Goal: Information Seeking & Learning: Learn about a topic

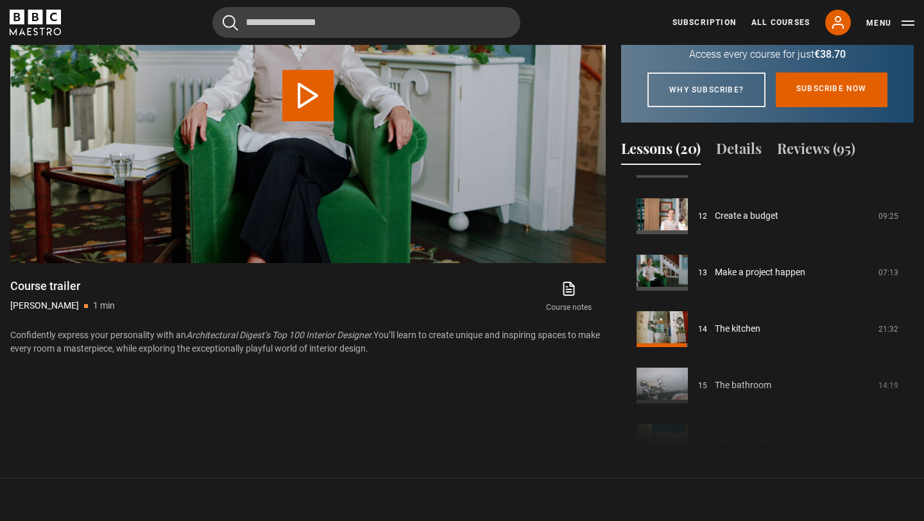
scroll to position [666, 0]
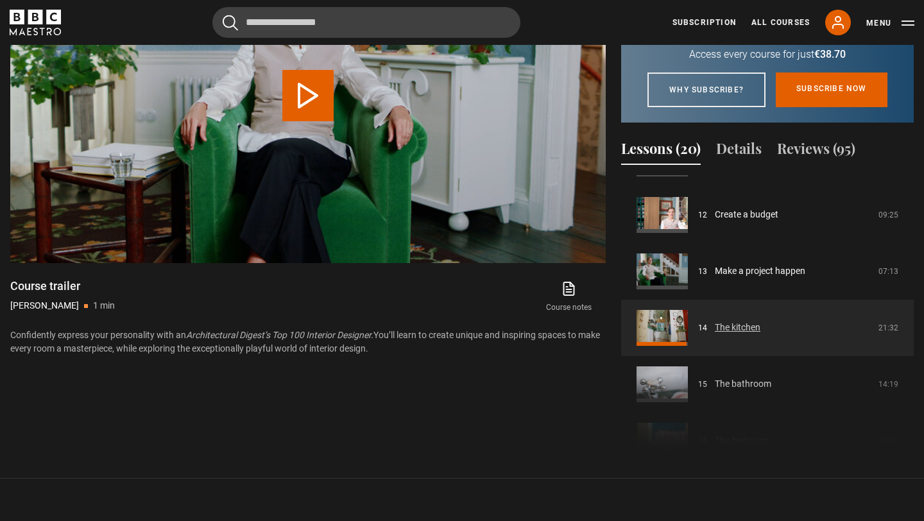
click at [751, 334] on link "The kitchen" at bounding box center [738, 327] width 46 height 13
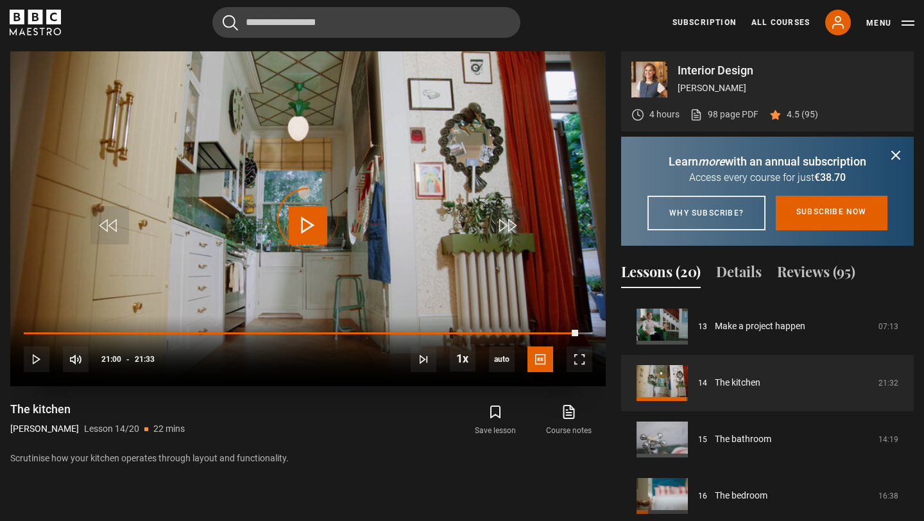
drag, startPoint x: 578, startPoint y: 332, endPoint x: 39, endPoint y: 322, distance: 539.2
click at [39, 322] on div "10s Skip Back 10 seconds Play 10s Skip Forward 10 seconds Loaded : 0.00% 19:53 …" at bounding box center [308, 351] width 596 height 71
click at [25, 332] on div "Loaded : 0.00% 00:07 00:04" at bounding box center [308, 334] width 569 height 4
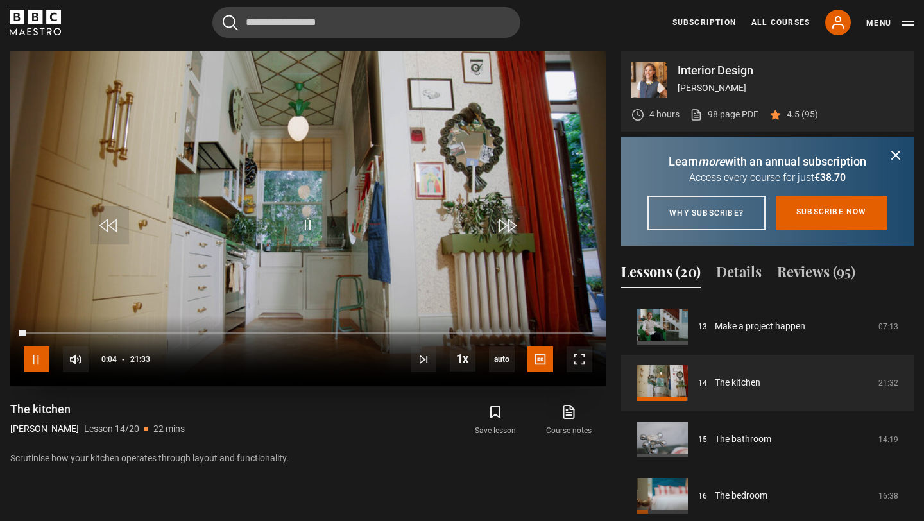
click at [37, 362] on span "Video Player" at bounding box center [37, 360] width 26 height 26
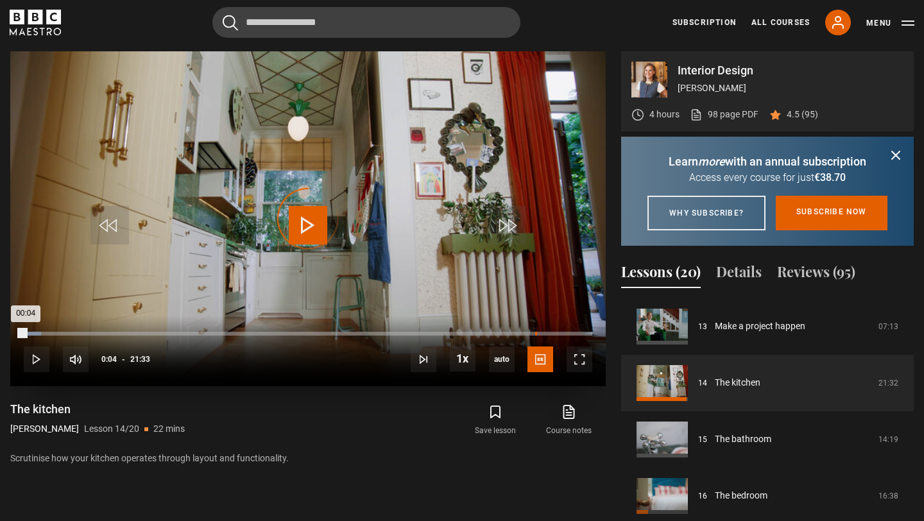
click at [535, 333] on div "19:23" at bounding box center [536, 334] width 2 height 4
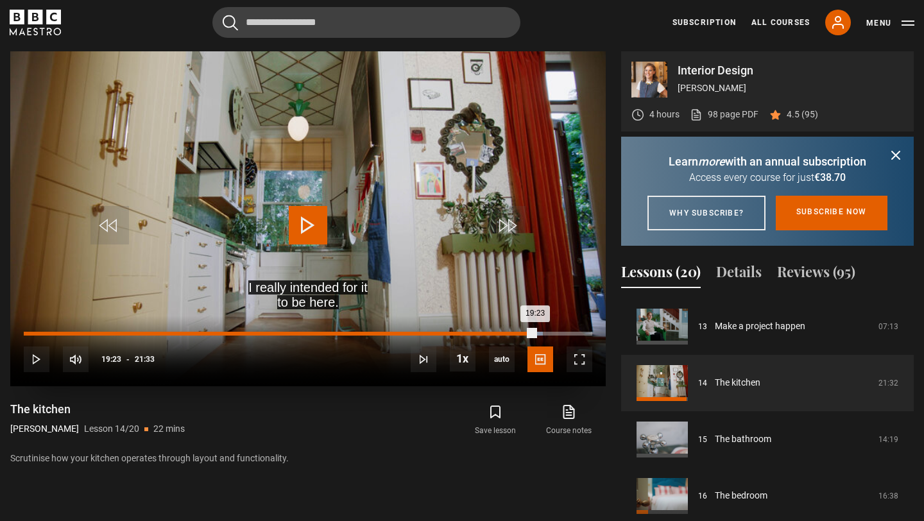
click at [471, 332] on div "16:55" at bounding box center [471, 334] width 2 height 4
click at [492, 332] on div "17:39" at bounding box center [491, 334] width 2 height 4
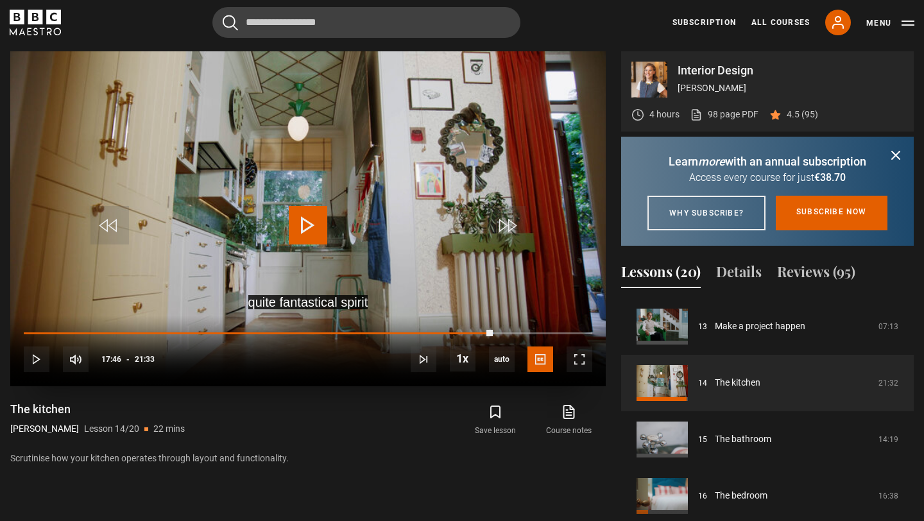
click at [315, 230] on span "Video Player" at bounding box center [308, 225] width 39 height 39
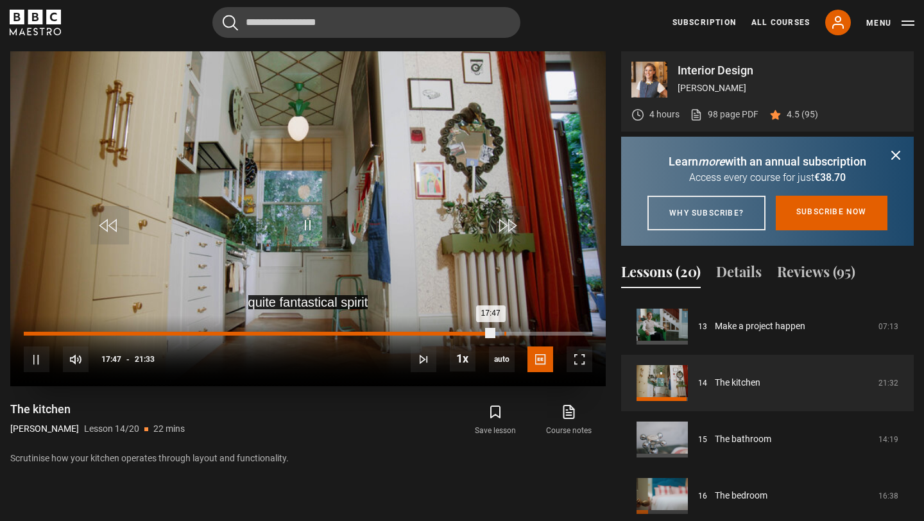
click at [504, 333] on div "Loaded : 83.53% 18:13 17:47" at bounding box center [308, 334] width 569 height 4
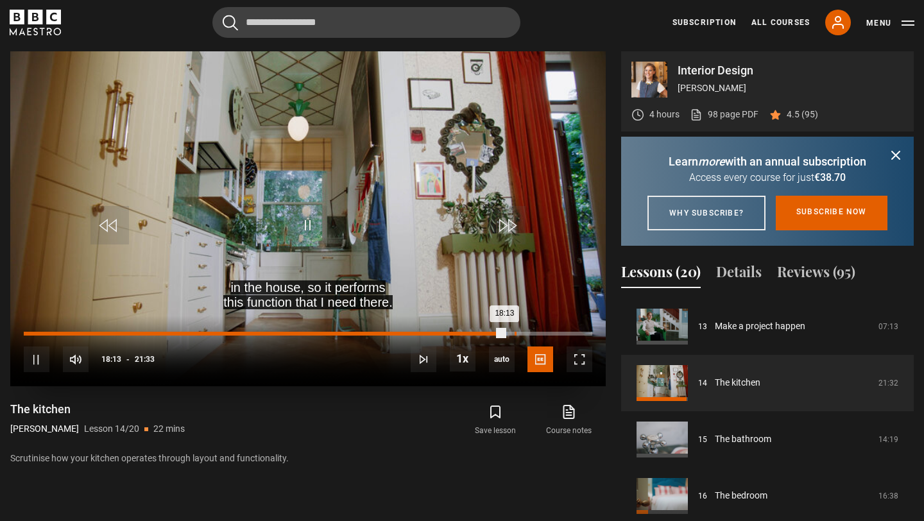
click at [515, 335] on div "Loaded : 85.07% 18:36 18:13" at bounding box center [308, 334] width 569 height 4
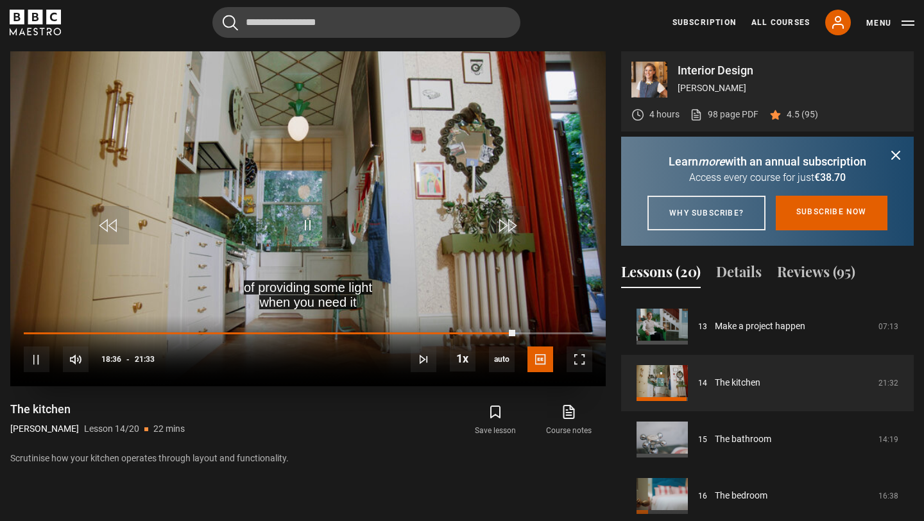
click at [520, 336] on div "10s Skip Back 10 seconds Pause 10s Skip Forward 10 seconds Loaded : 87.01% 18:3…" at bounding box center [308, 351] width 596 height 71
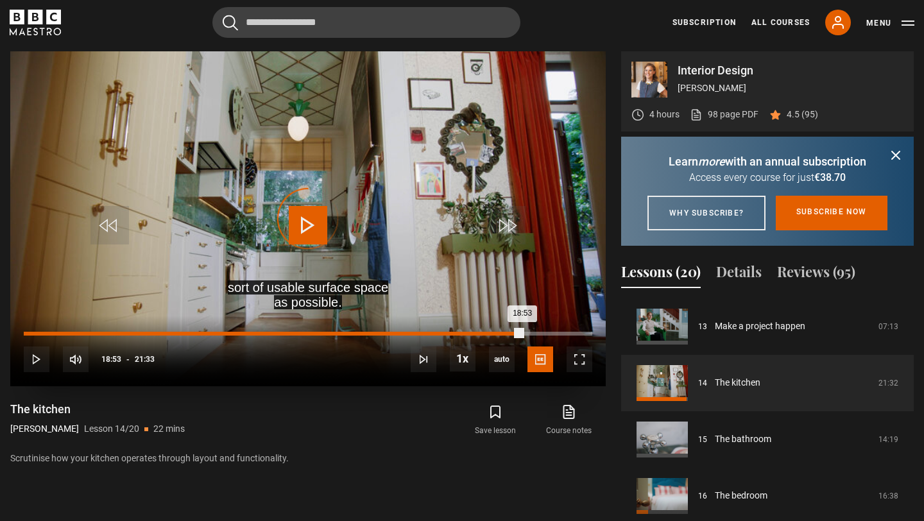
click at [522, 333] on div "Loaded : 87.78% 18:53 18:53" at bounding box center [308, 334] width 569 height 4
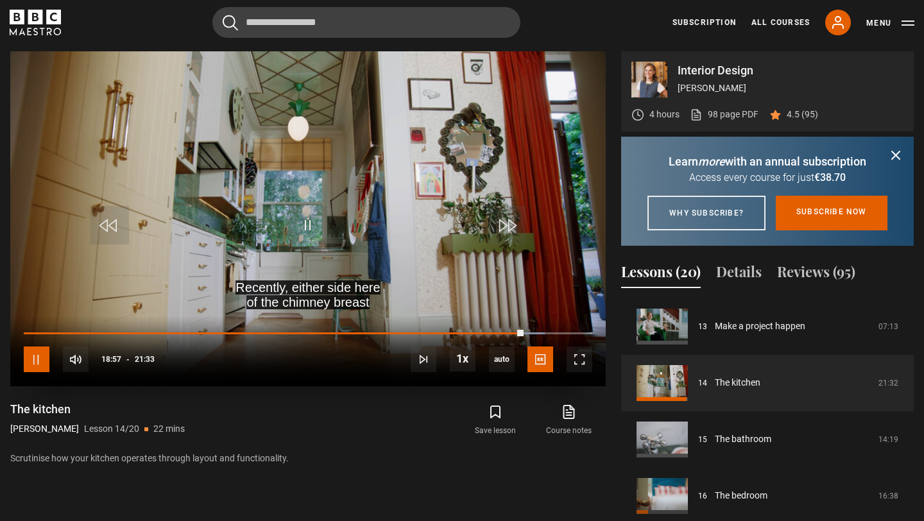
click at [24, 368] on span "Video Player" at bounding box center [37, 360] width 26 height 26
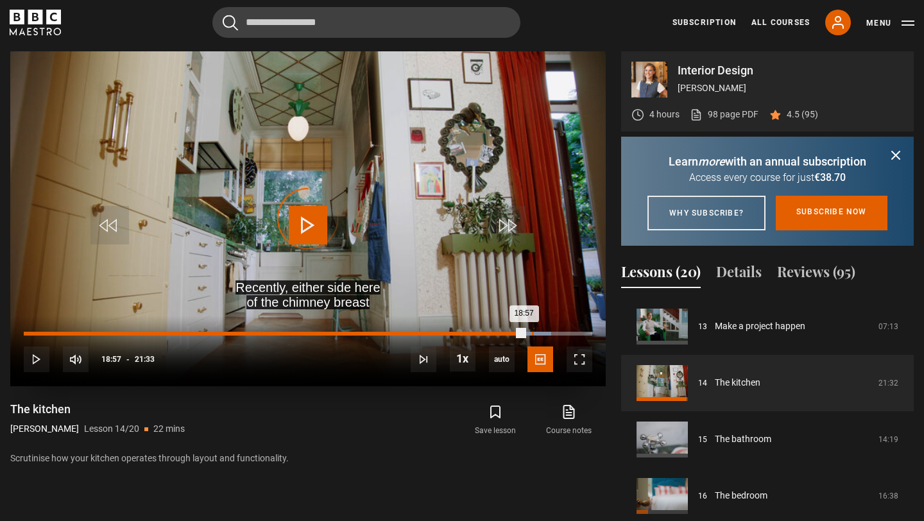
click at [531, 334] on div "Loaded : 92.81% 19:15 18:57" at bounding box center [308, 334] width 569 height 4
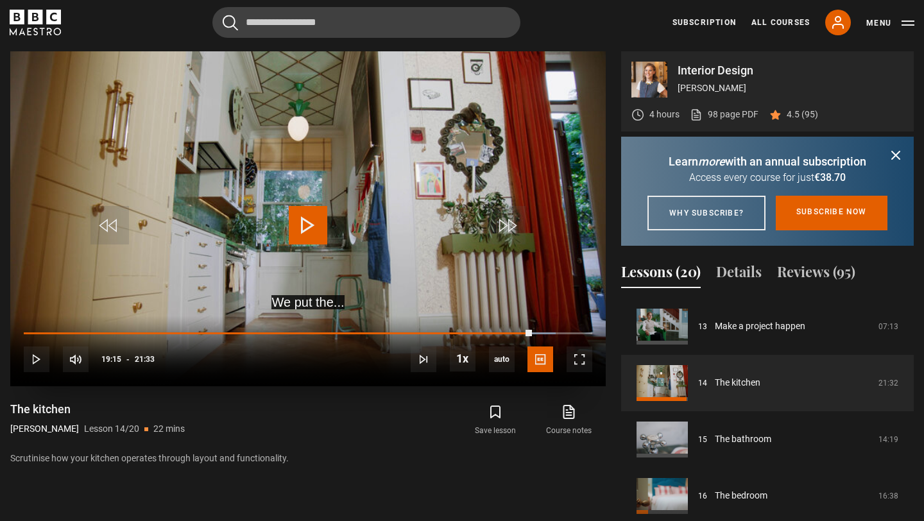
click at [544, 336] on div "10s Skip Back 10 seconds Play 10s Skip Forward 10 seconds Loaded : 93.58% 19:17…" at bounding box center [308, 351] width 596 height 71
click at [545, 329] on div "10s Skip Back 10 seconds Play 10s Skip Forward 10 seconds Loaded : 93.97% 19:45…" at bounding box center [308, 351] width 596 height 71
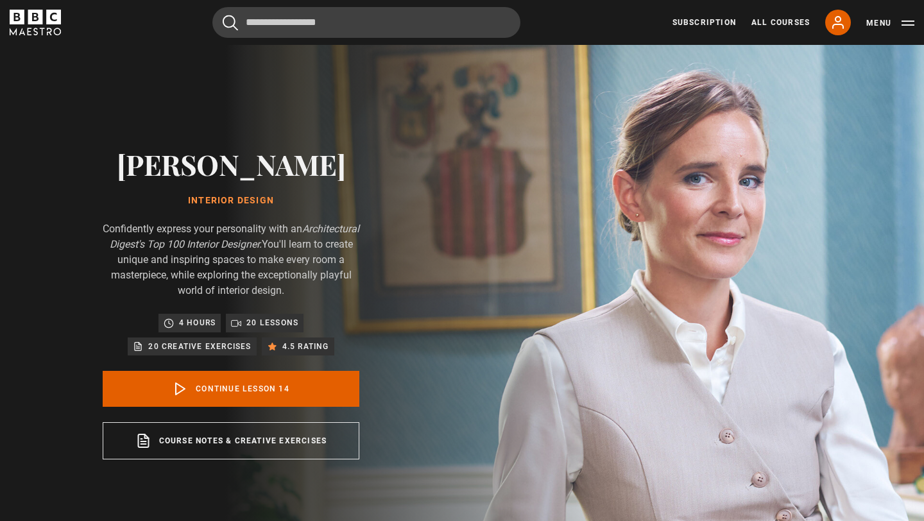
click at [314, 345] on p "4.5 rating" at bounding box center [305, 346] width 47 height 13
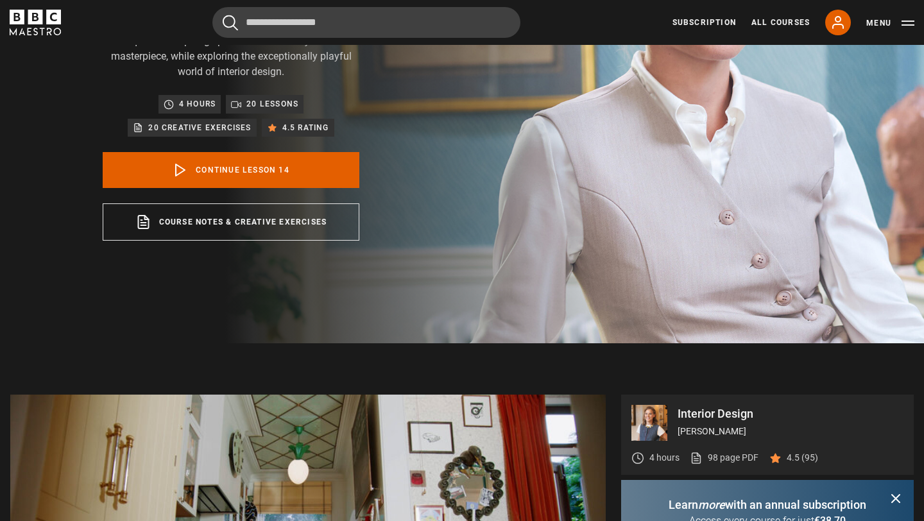
scroll to position [520, 0]
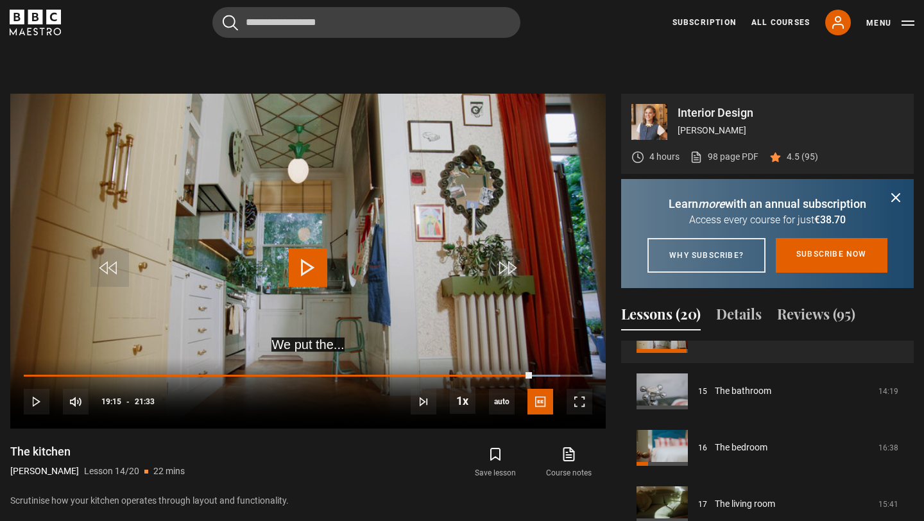
click at [798, 157] on p "4.5 (95)" at bounding box center [802, 156] width 31 height 13
click at [815, 157] on p "4.5 (95)" at bounding box center [802, 156] width 31 height 13
drag, startPoint x: 787, startPoint y: 159, endPoint x: 809, endPoint y: 159, distance: 21.8
click at [809, 159] on p "4.5 (95)" at bounding box center [802, 156] width 31 height 13
click at [817, 159] on p "4.5 (95)" at bounding box center [802, 156] width 31 height 13
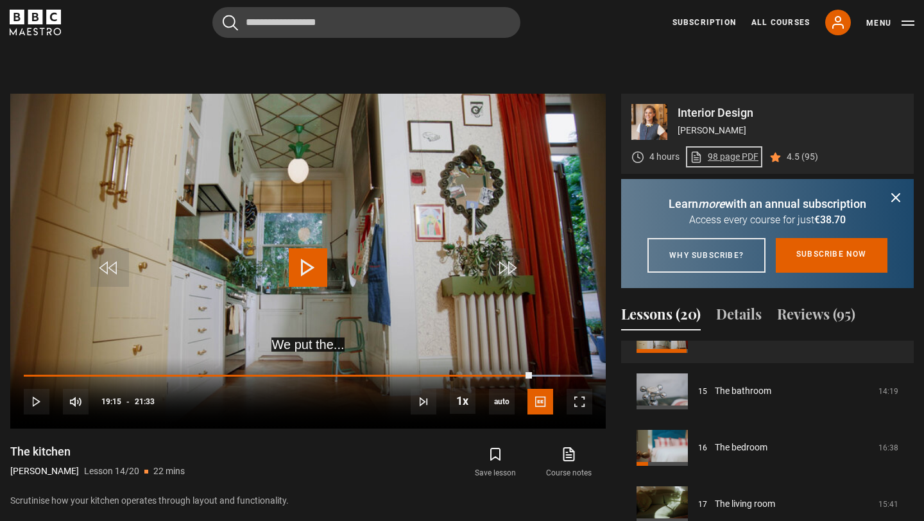
click at [739, 157] on link "98 page PDF (opens in new tab)" at bounding box center [724, 156] width 69 height 13
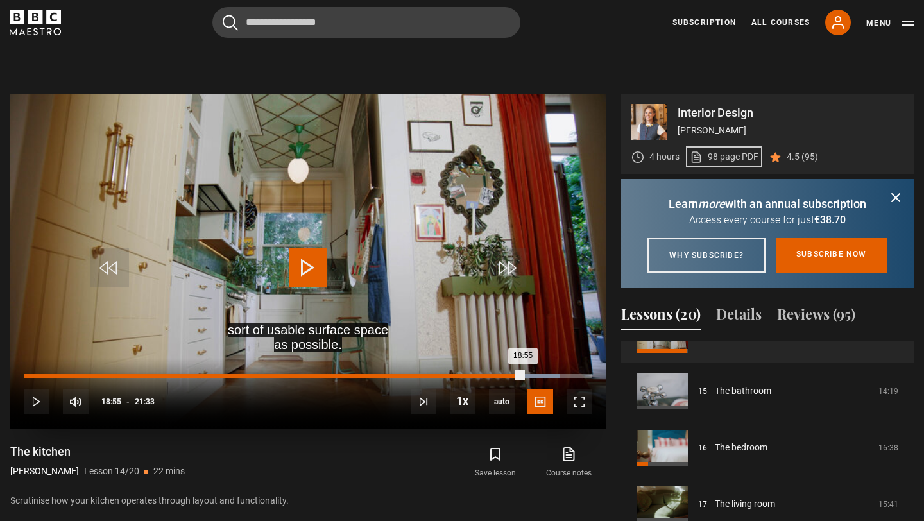
drag, startPoint x: 530, startPoint y: 373, endPoint x: 523, endPoint y: 373, distance: 7.1
click at [523, 374] on div "18:55" at bounding box center [273, 376] width 499 height 4
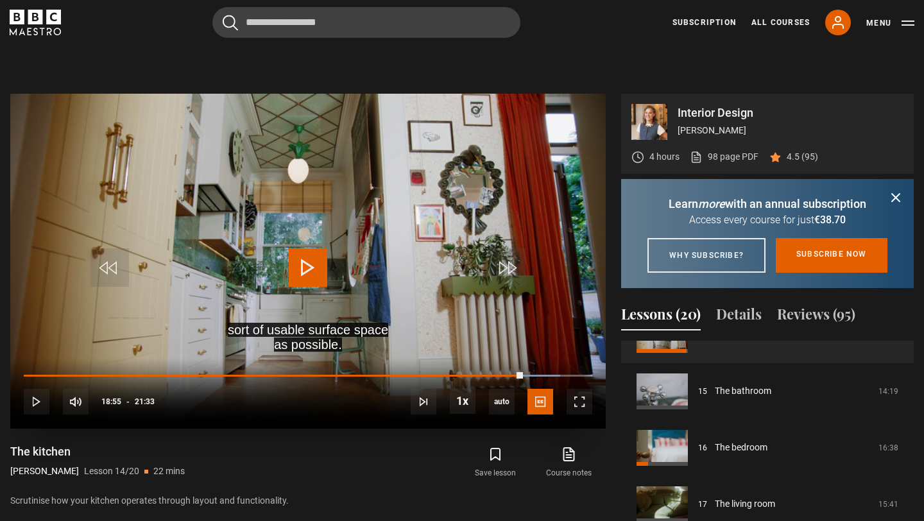
drag, startPoint x: 522, startPoint y: 380, endPoint x: 513, endPoint y: 379, distance: 8.4
click at [513, 379] on div "10s Skip Back 10 seconds Play 10s Skip Forward 10 seconds Loaded : 94.35% 18:55…" at bounding box center [308, 393] width 596 height 71
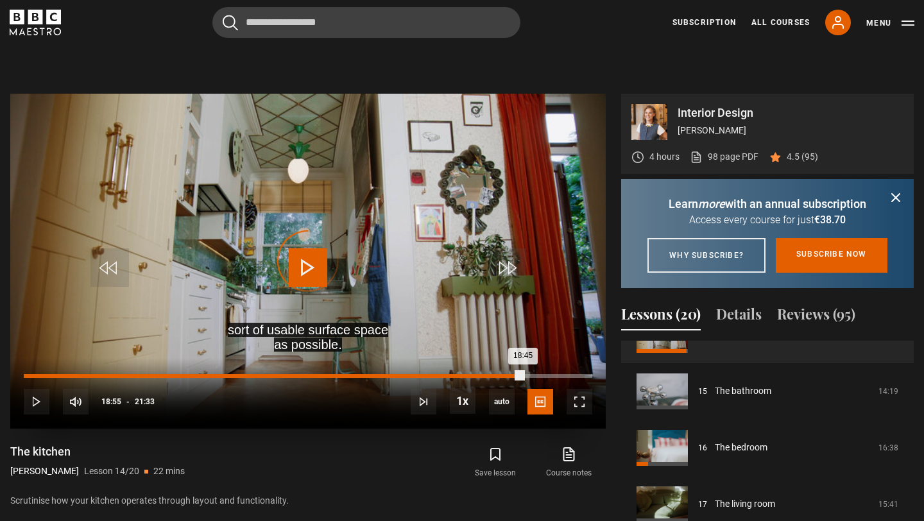
click at [511, 376] on div "Loaded : 0.00% 18:30 18:45" at bounding box center [308, 376] width 569 height 4
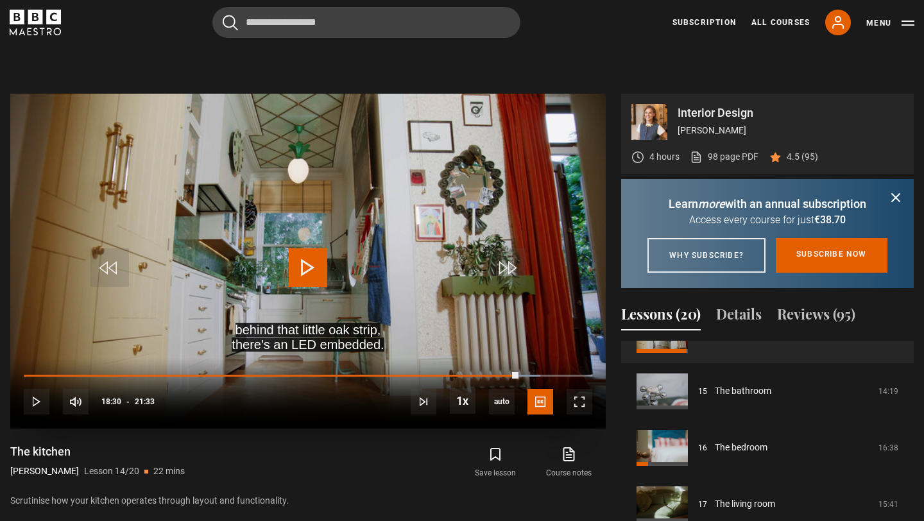
click at [314, 284] on span "Video Player" at bounding box center [308, 267] width 39 height 39
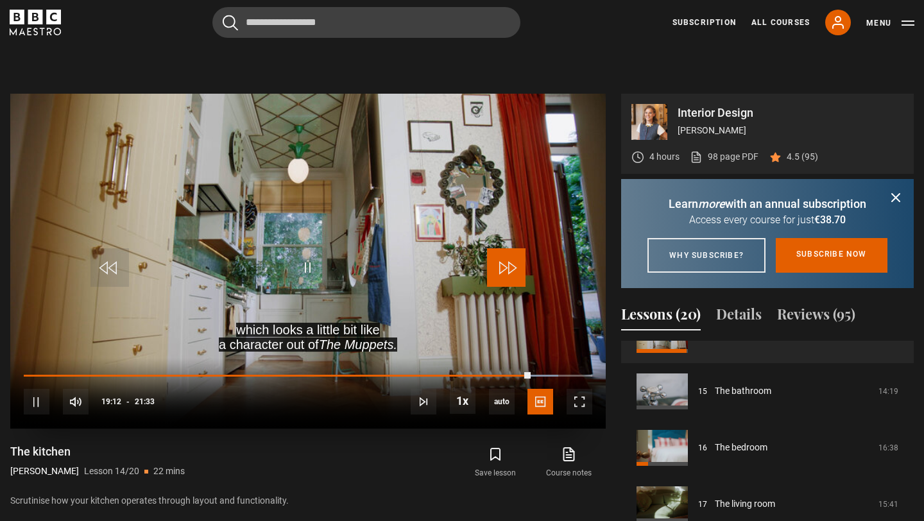
click at [499, 273] on span "Video Player" at bounding box center [506, 267] width 39 height 39
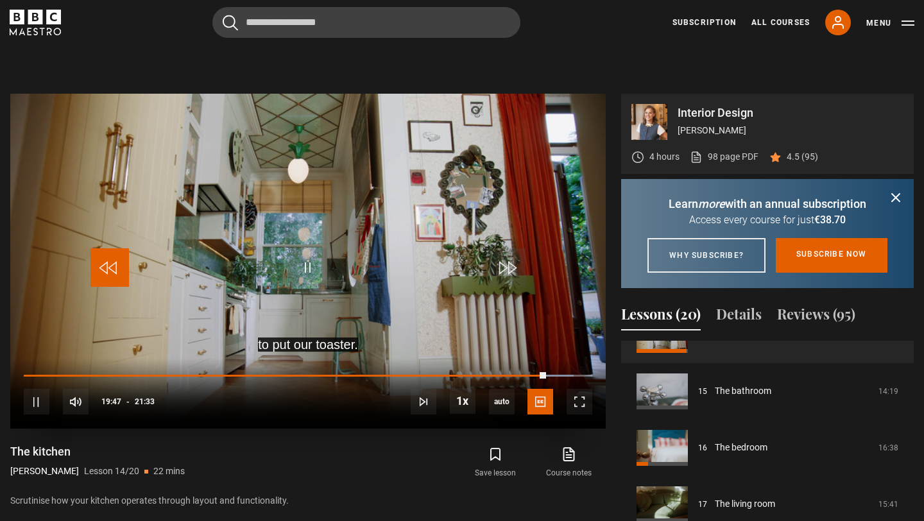
click at [96, 277] on span "Video Player" at bounding box center [109, 267] width 39 height 39
click at [109, 276] on span "Video Player" at bounding box center [109, 267] width 39 height 39
click at [110, 273] on span "Video Player" at bounding box center [109, 267] width 39 height 39
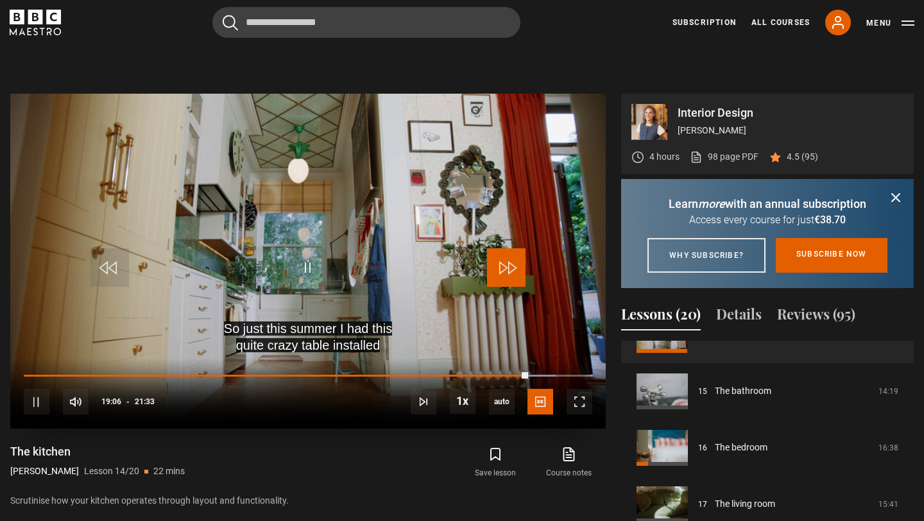
click at [497, 263] on span "Video Player" at bounding box center [506, 267] width 39 height 39
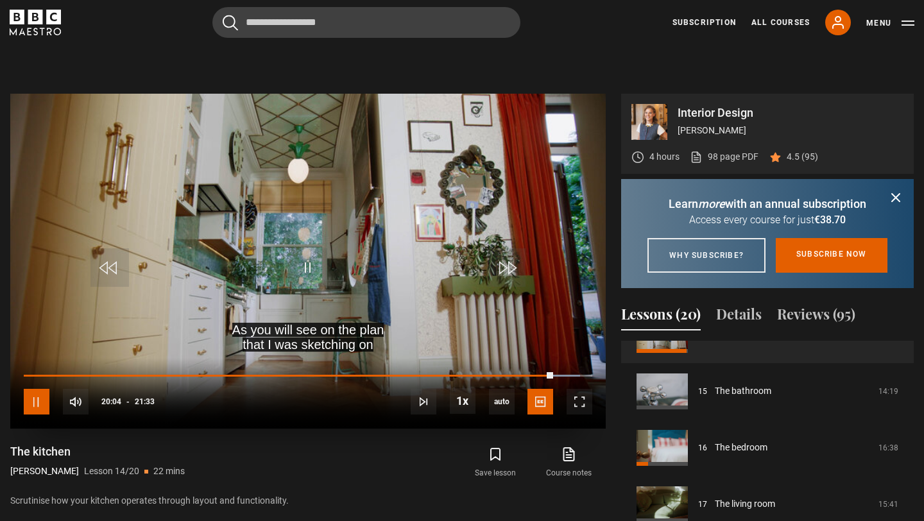
click at [32, 402] on span "Video Player" at bounding box center [37, 402] width 26 height 26
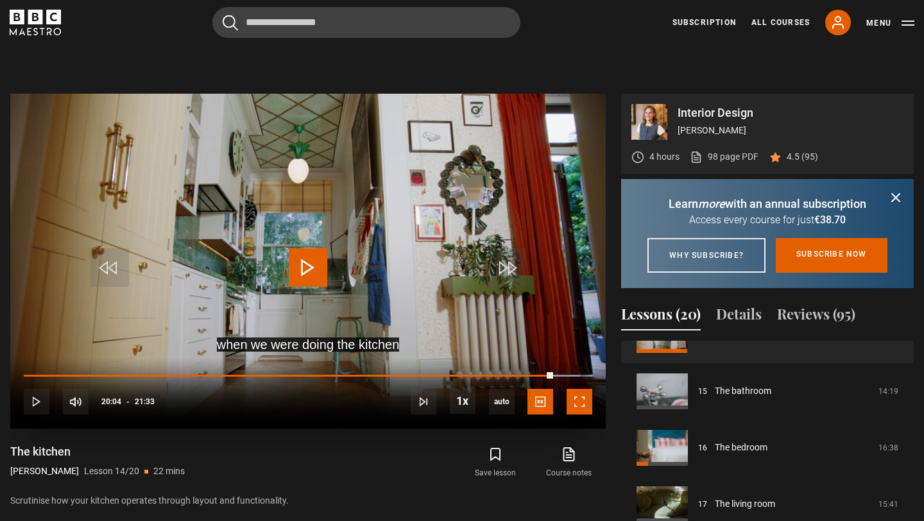
click at [584, 399] on span "Video Player" at bounding box center [580, 402] width 26 height 26
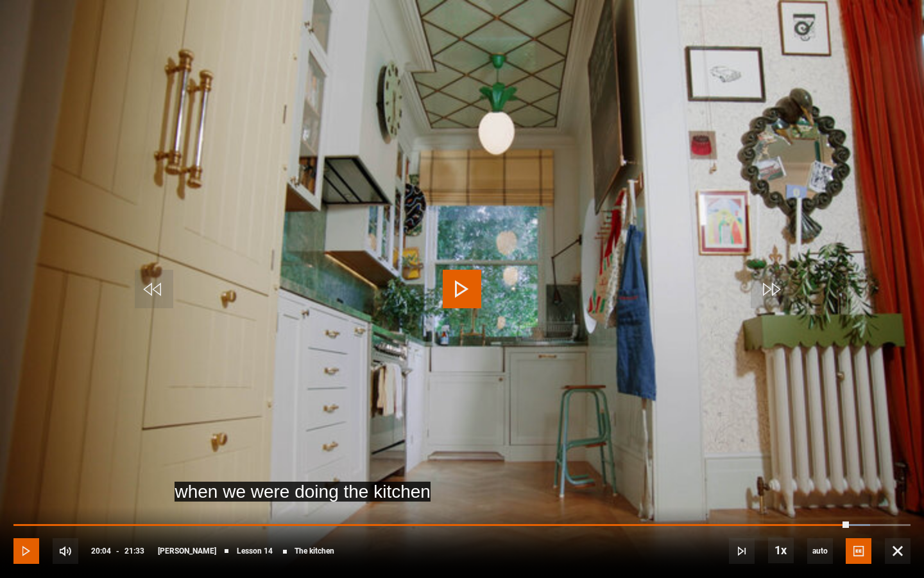
click at [30, 520] on span "Video Player" at bounding box center [26, 551] width 26 height 26
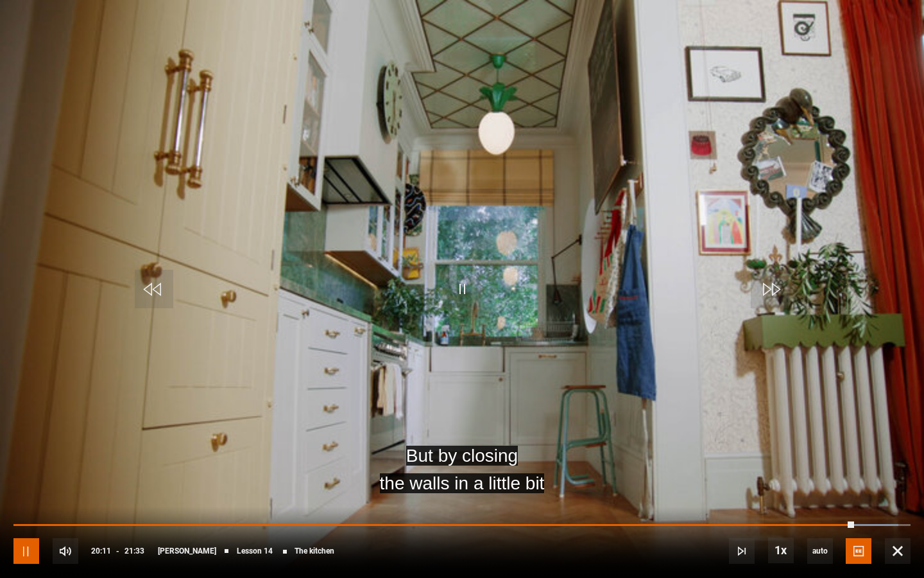
click at [30, 520] on span "Video Player" at bounding box center [26, 551] width 26 height 26
click at [32, 520] on span "Video Player" at bounding box center [26, 551] width 26 height 26
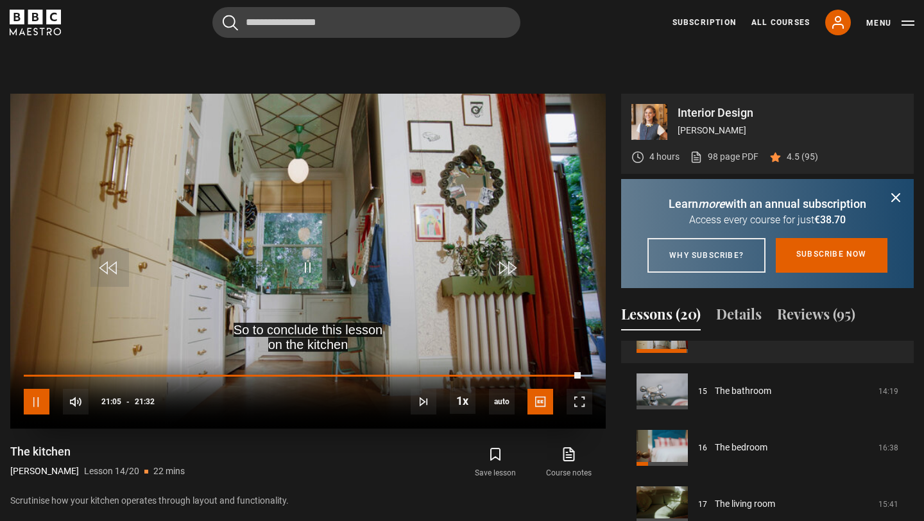
click at [30, 395] on span "Video Player" at bounding box center [37, 402] width 26 height 26
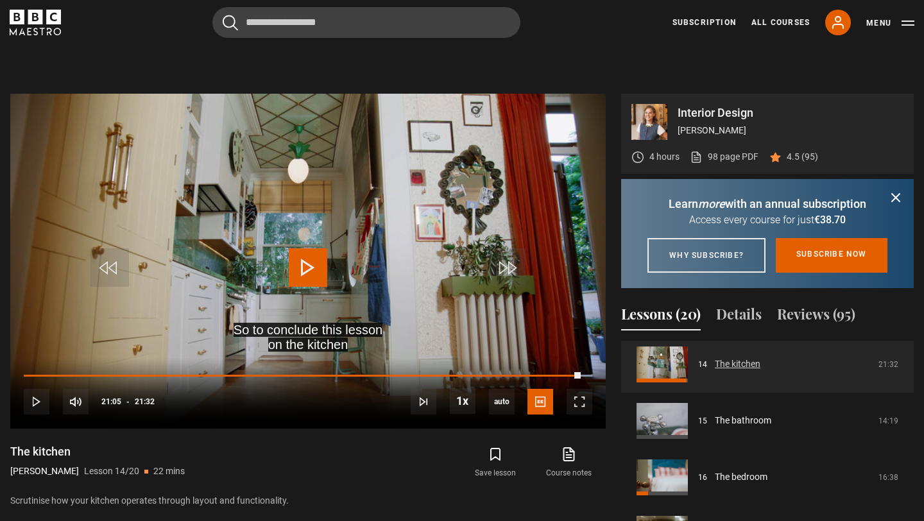
scroll to position [674, 0]
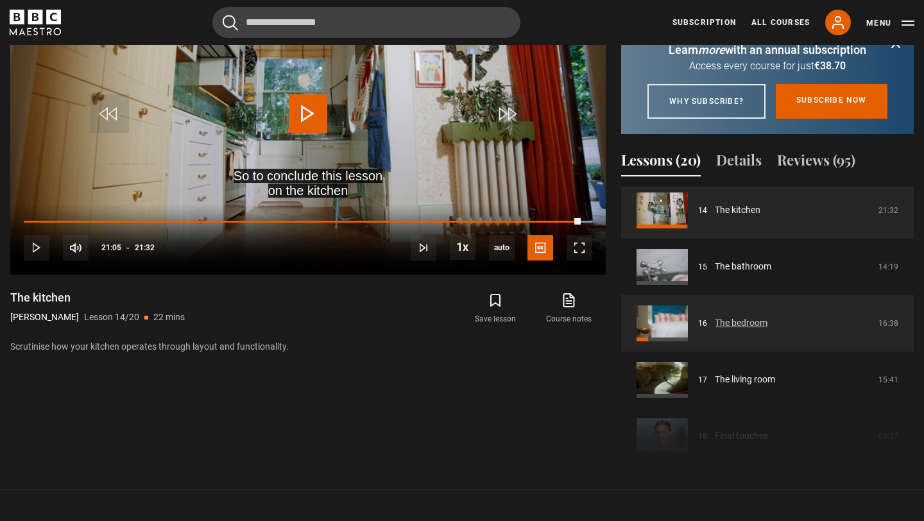
click at [746, 330] on link "The bedroom" at bounding box center [741, 322] width 53 height 13
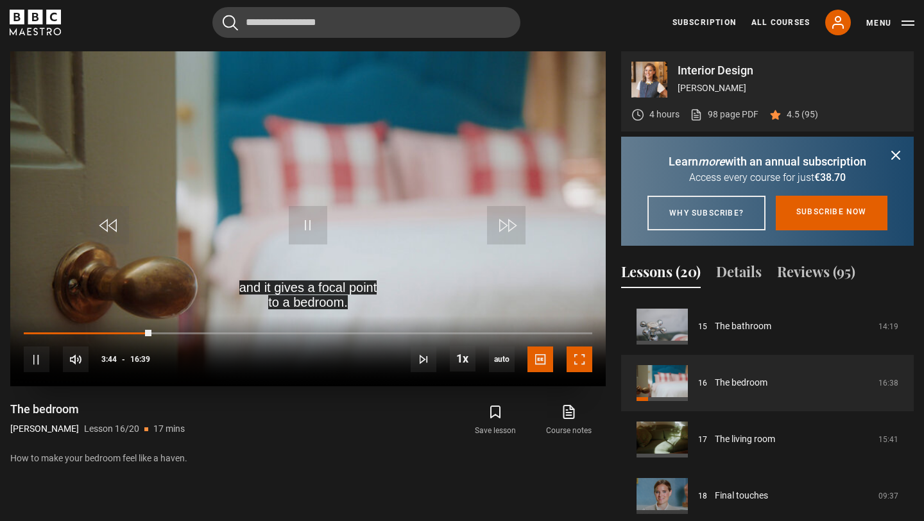
click at [572, 363] on span "Video Player" at bounding box center [580, 360] width 26 height 26
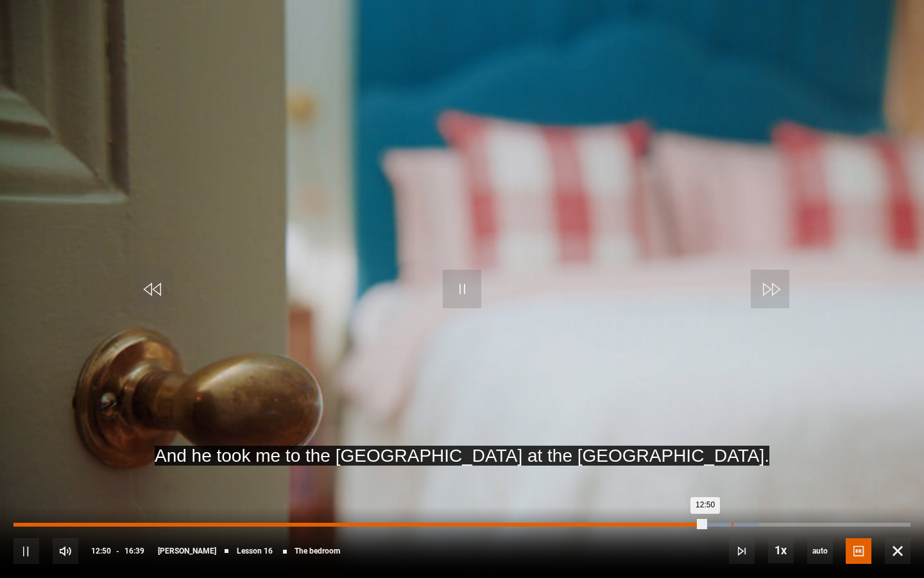
click at [732, 520] on div "13:19" at bounding box center [733, 524] width 2 height 4
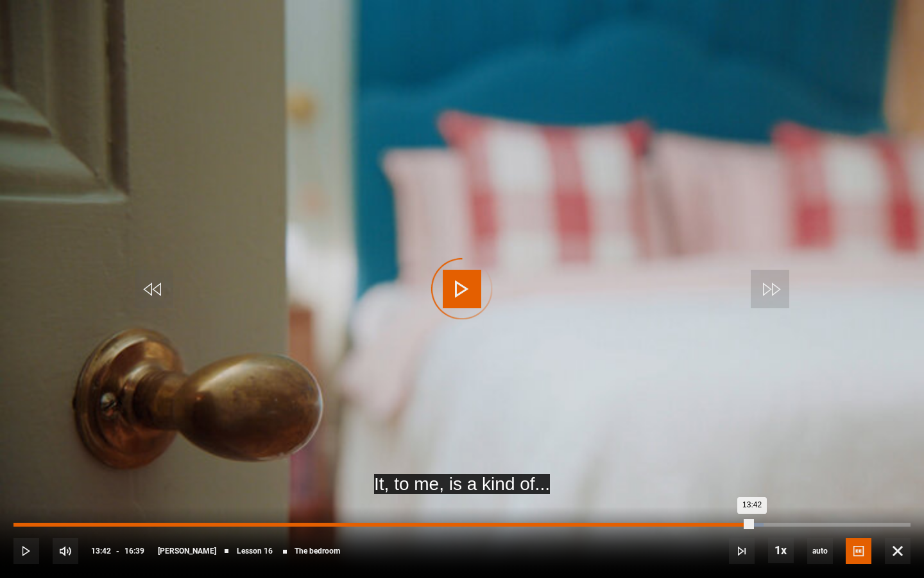
click at [752, 520] on div "Loaded : 83.58% 13:42 13:42" at bounding box center [461, 524] width 897 height 4
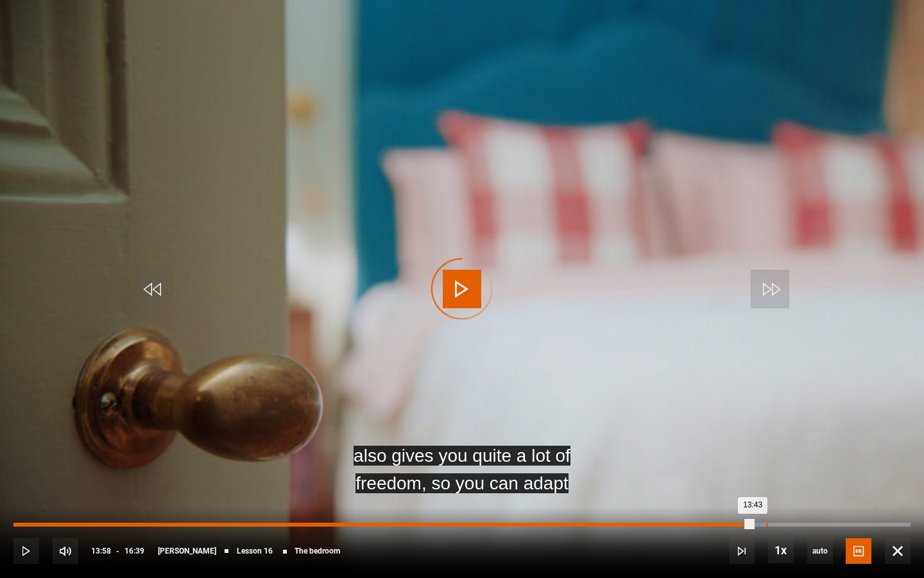
click at [766, 520] on div "13:58" at bounding box center [767, 524] width 2 height 4
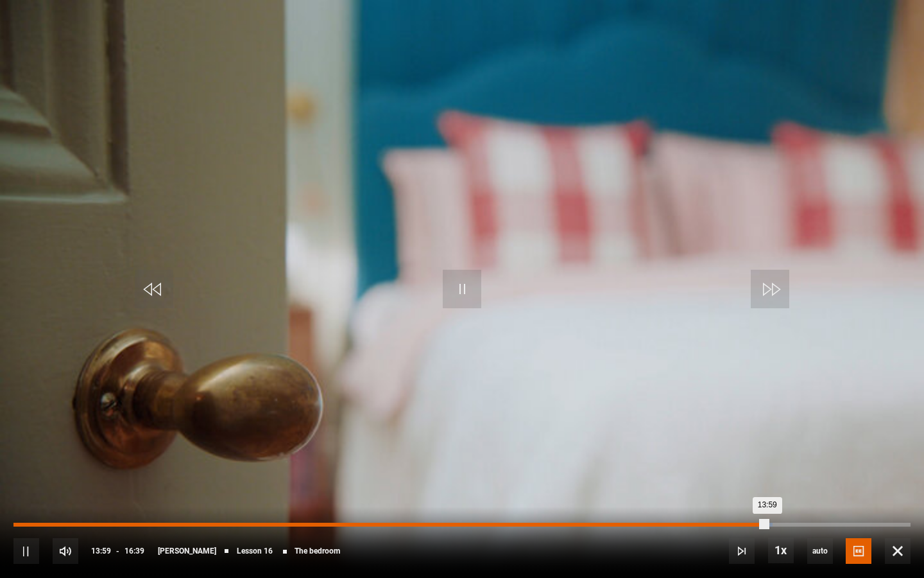
click at [766, 520] on div "13:59" at bounding box center [390, 524] width 754 height 4
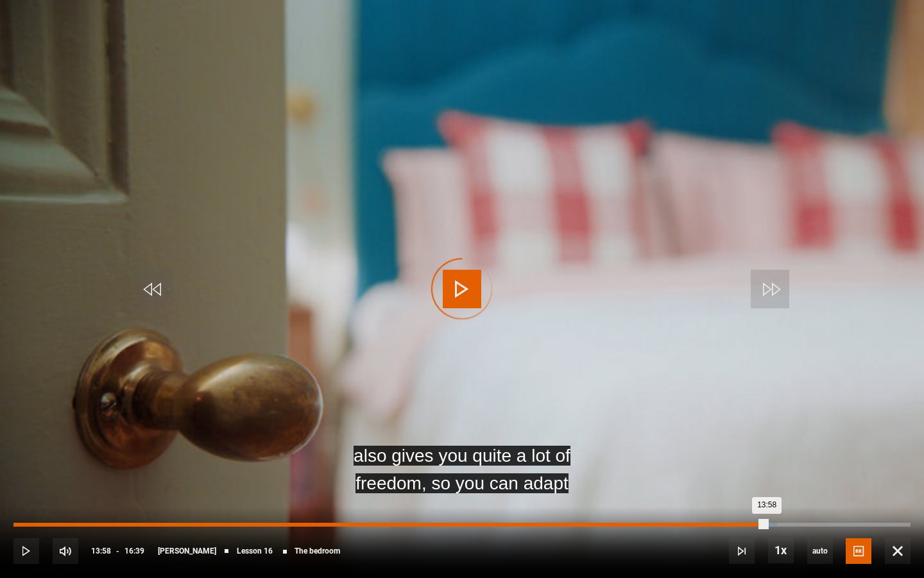
click at [766, 520] on div "13:58" at bounding box center [389, 524] width 753 height 4
click at [783, 520] on div "Loaded : 85.59% 14:19 13:58" at bounding box center [461, 524] width 897 height 4
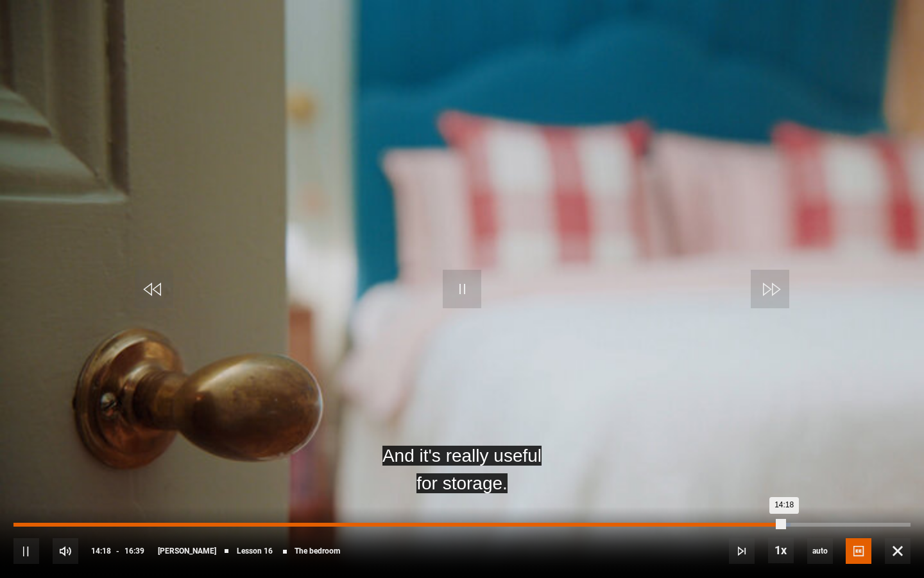
click at [772, 520] on div "Loaded : 86.59% 14:08 14:18" at bounding box center [461, 524] width 897 height 4
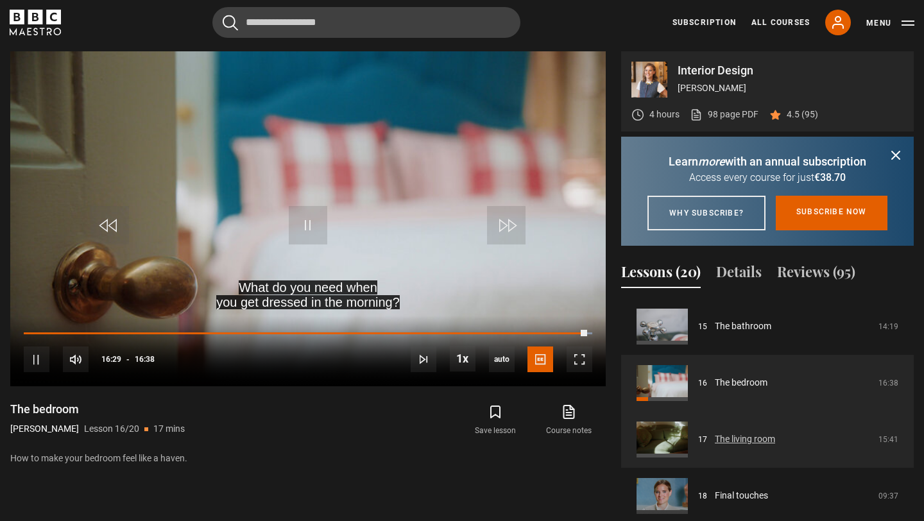
click at [775, 446] on link "The living room" at bounding box center [745, 439] width 60 height 13
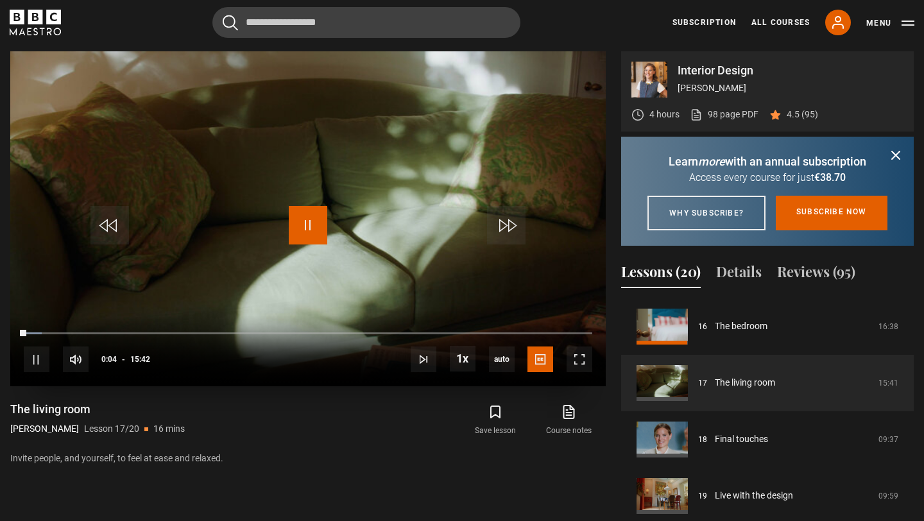
click at [304, 220] on span "Video Player" at bounding box center [308, 225] width 39 height 39
click at [308, 234] on span "Video Player" at bounding box center [308, 225] width 39 height 39
click at [308, 233] on span "Video Player" at bounding box center [308, 225] width 39 height 39
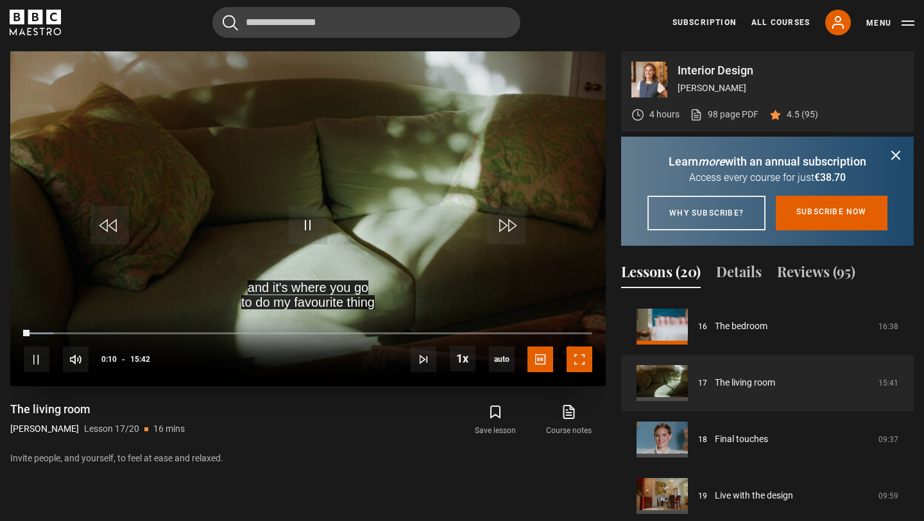
click at [576, 368] on span "Video Player" at bounding box center [580, 360] width 26 height 26
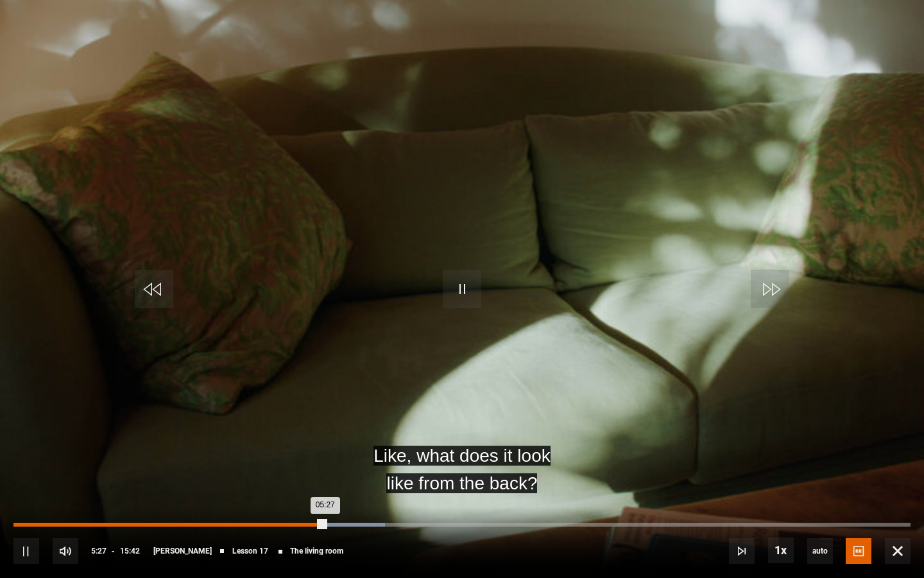
click at [312, 520] on div "05:13" at bounding box center [313, 524] width 2 height 4
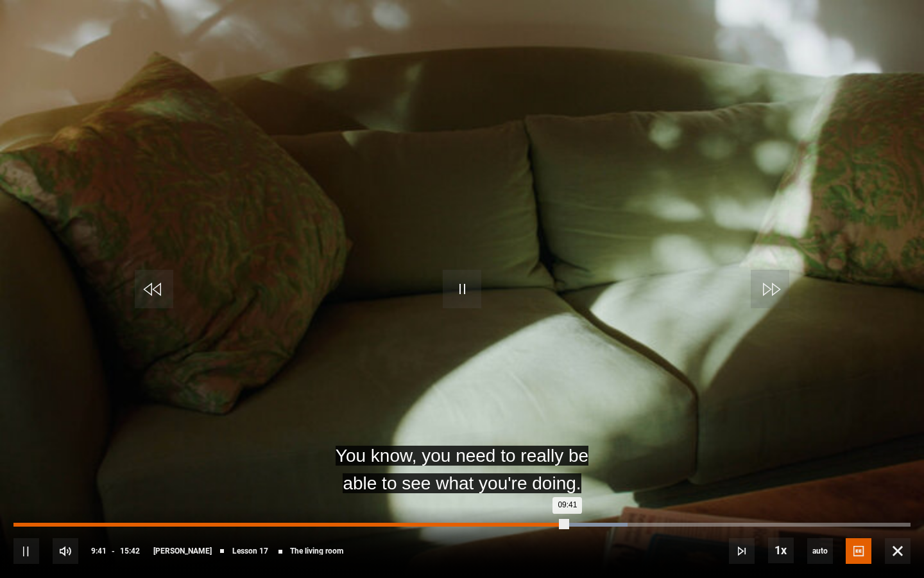
click at [80, 520] on div "Loaded : 68.47% 01:10 09:41" at bounding box center [461, 524] width 897 height 4
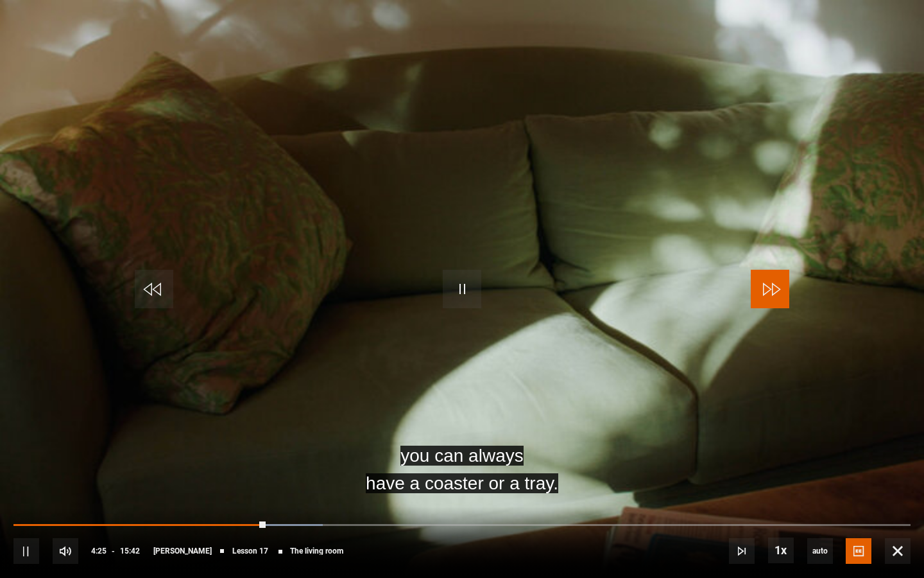
click at [757, 289] on span "Video Player" at bounding box center [770, 289] width 39 height 39
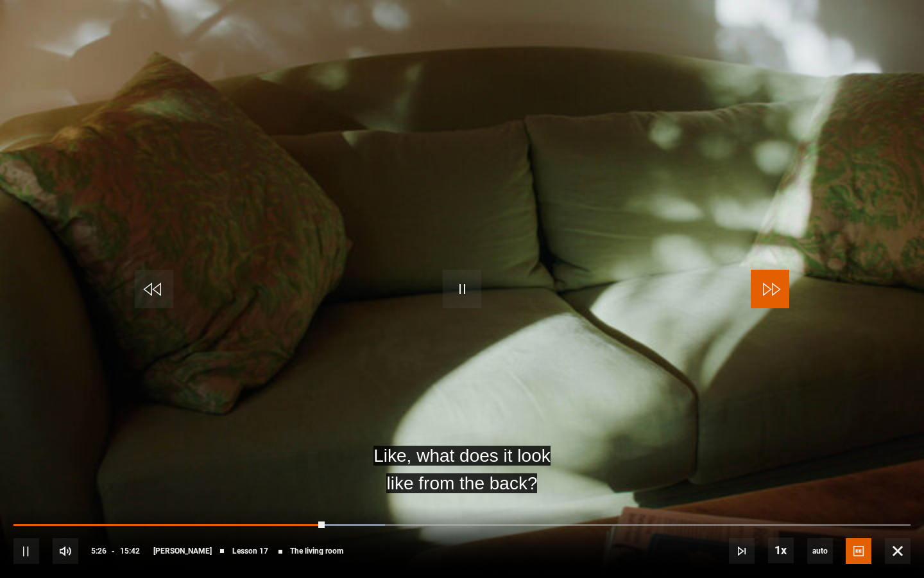
click at [777, 277] on span "Video Player" at bounding box center [770, 289] width 39 height 39
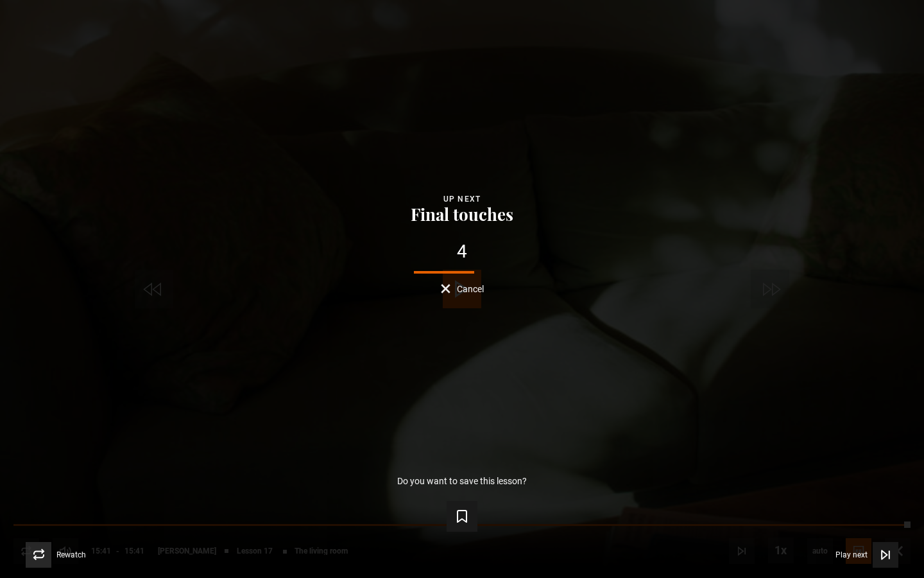
click at [48, 520] on span "Video Player" at bounding box center [39, 555] width 26 height 26
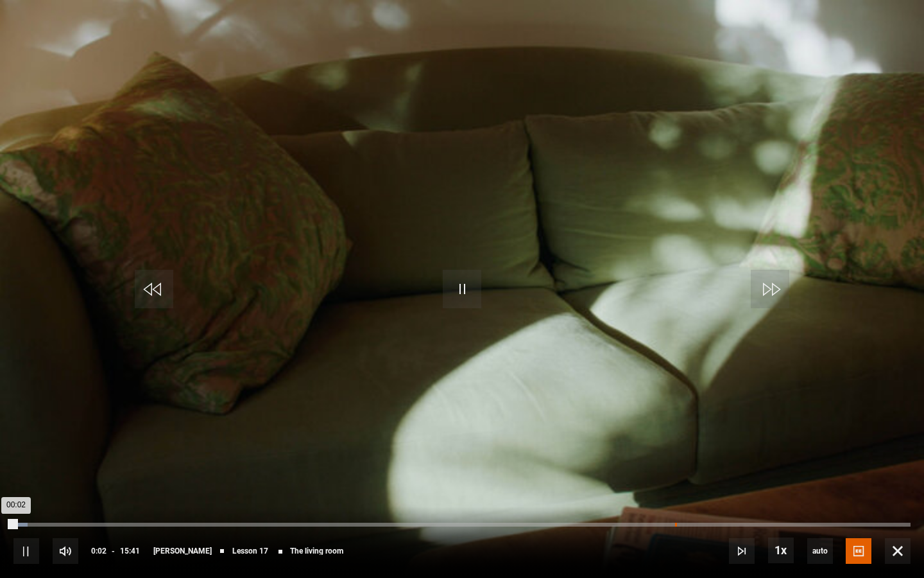
click at [675, 520] on div "11:34" at bounding box center [676, 524] width 2 height 4
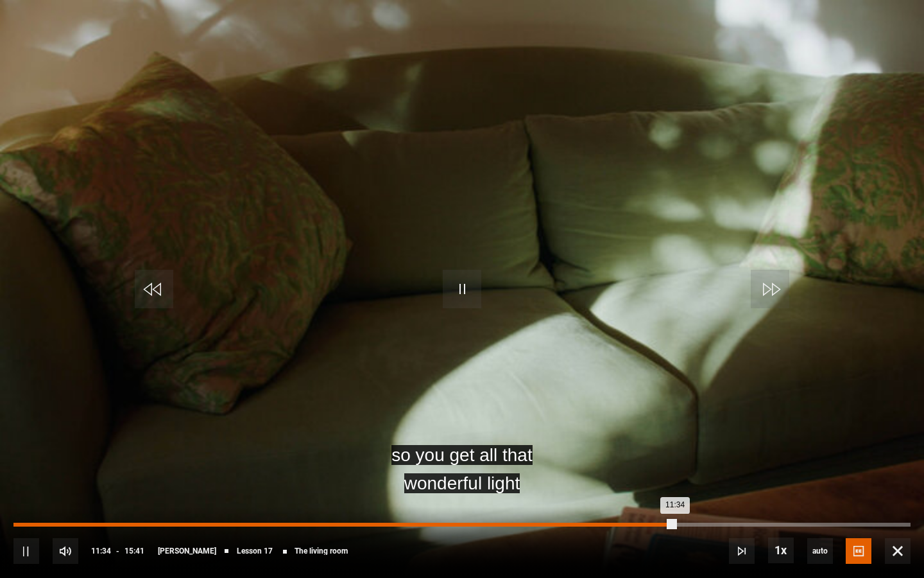
click at [663, 520] on div "Loaded : 0.00% 11:23 11:34" at bounding box center [461, 524] width 897 height 4
click at [643, 520] on div "Loaded : 72.72% 11:01 11:22" at bounding box center [461, 524] width 897 height 4
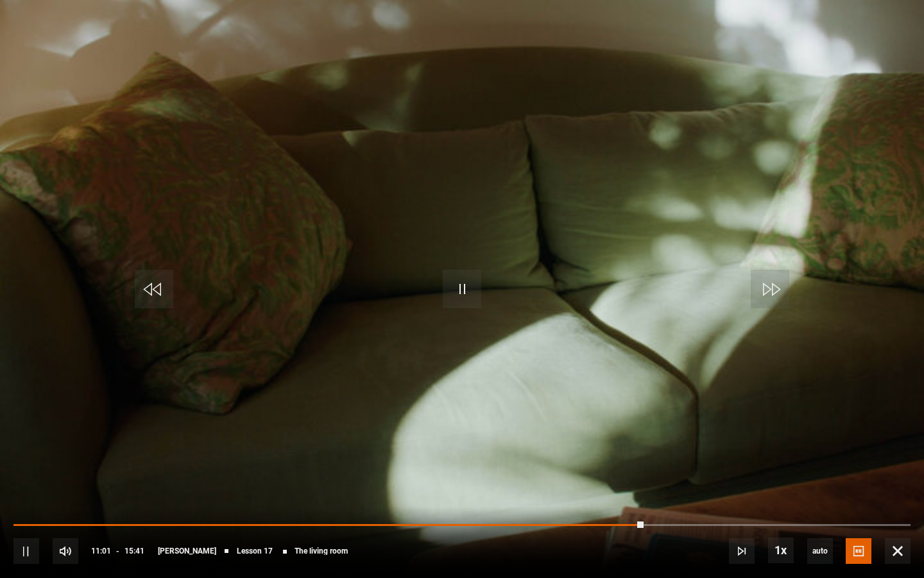
click at [610, 518] on div "10s Skip Back 10 seconds Pause 10s Skip Forward 10 seconds Loaded : 0.00% 10:52…" at bounding box center [462, 541] width 924 height 71
click at [605, 520] on div "10s Skip Back 10 seconds Pause 10s Skip Forward 10 seconds Loaded : 70.60% 10:5…" at bounding box center [462, 541] width 924 height 71
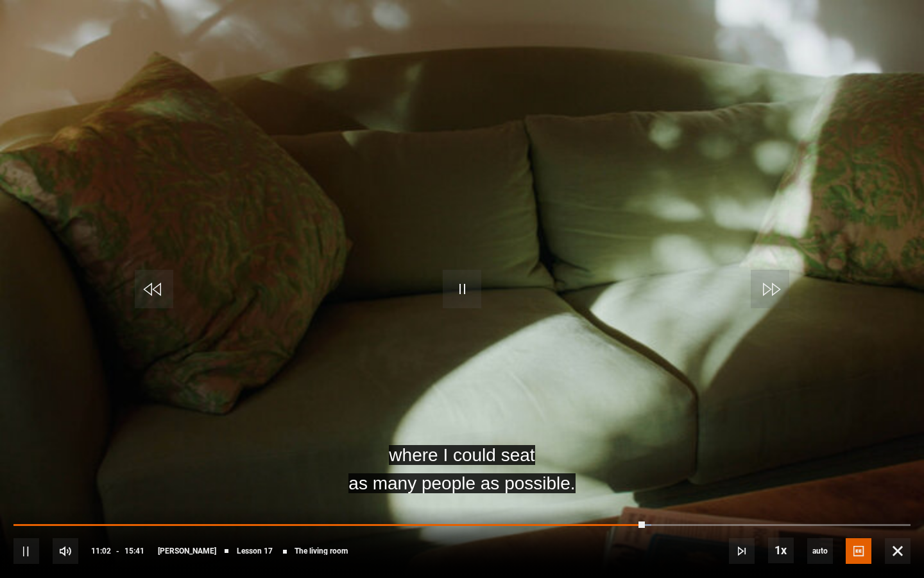
click at [572, 520] on div "10s Skip Back 10 seconds Pause 10s Skip Forward 10 seconds Loaded : 71.13% 10:5…" at bounding box center [462, 541] width 924 height 71
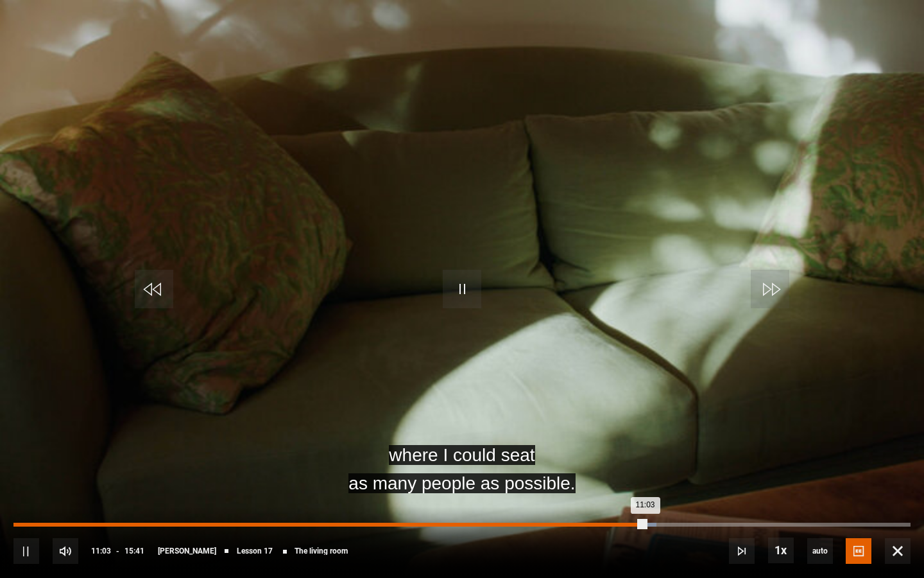
click at [635, 520] on div "10:52" at bounding box center [636, 524] width 2 height 4
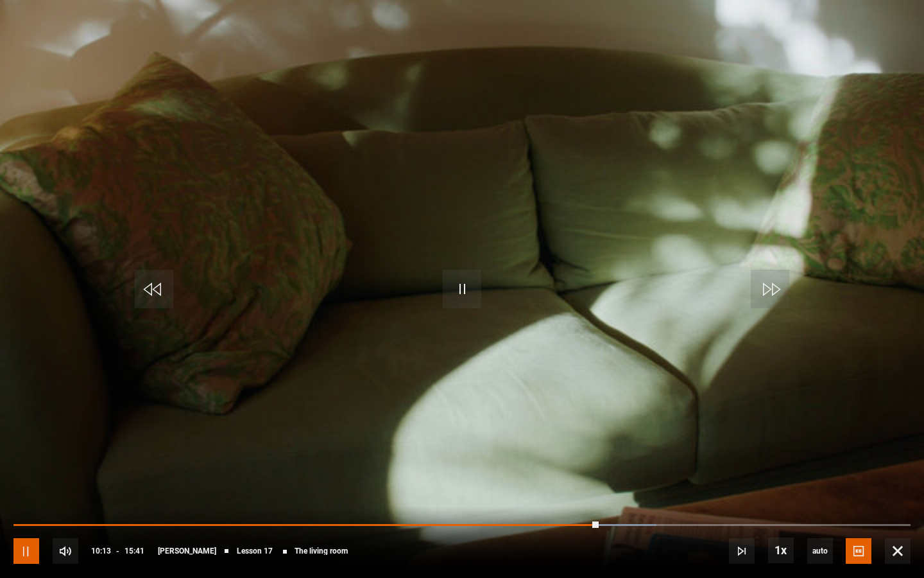
click at [28, 520] on span "Video Player" at bounding box center [26, 551] width 26 height 26
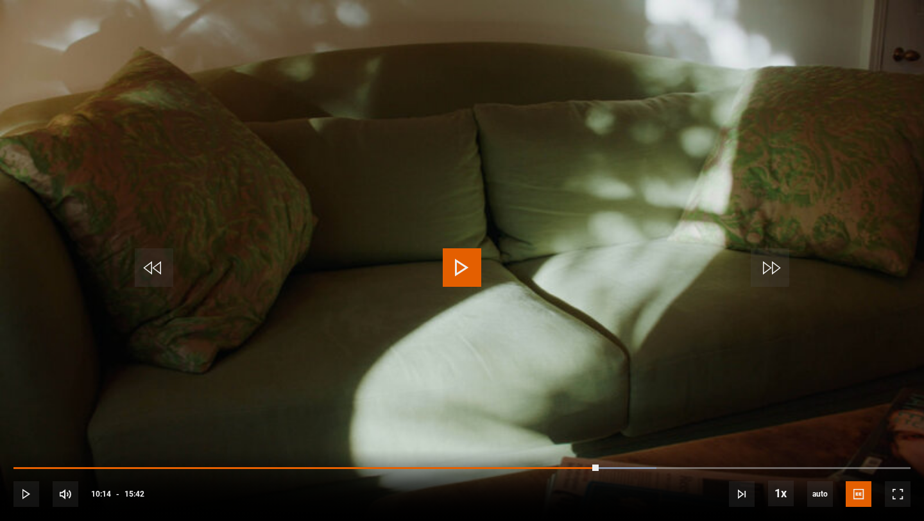
scroll to position [759, 0]
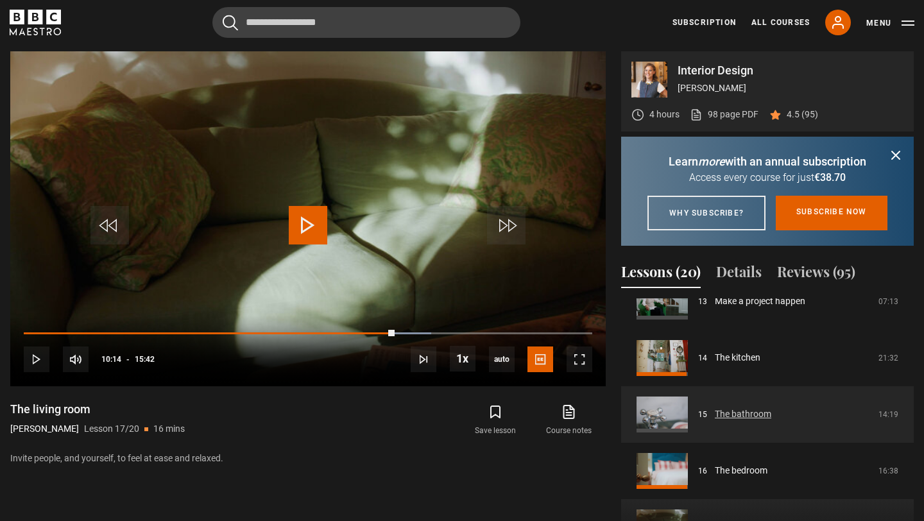
click at [742, 421] on link "The bathroom" at bounding box center [743, 414] width 56 height 13
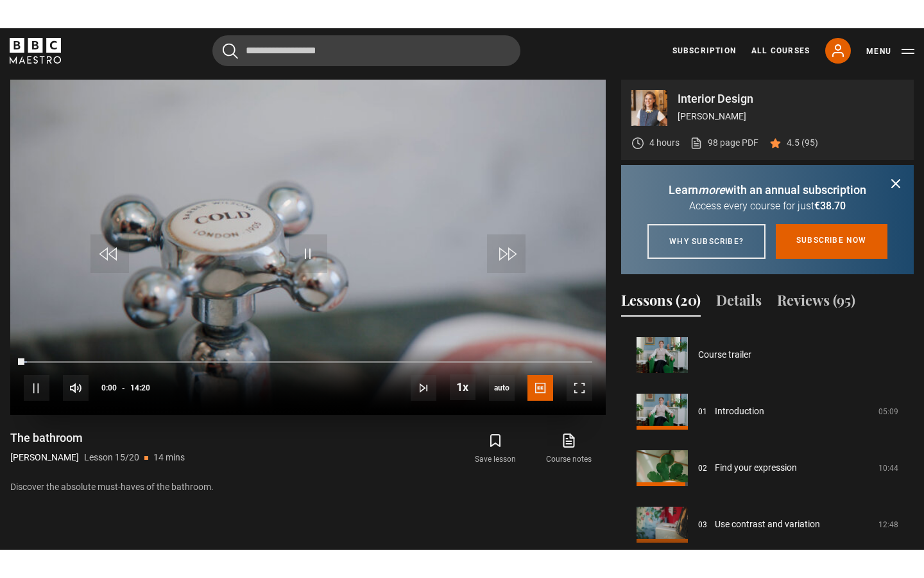
scroll to position [791, 0]
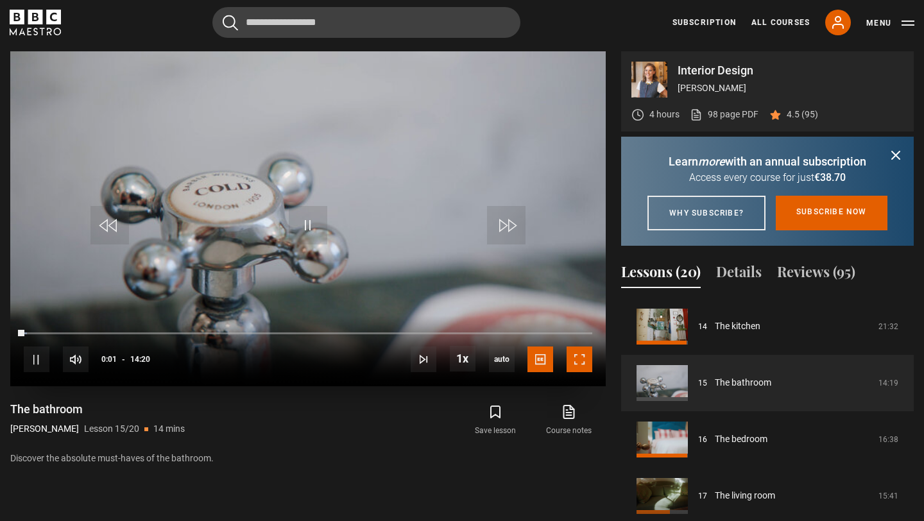
click at [583, 360] on span "Video Player" at bounding box center [580, 360] width 26 height 26
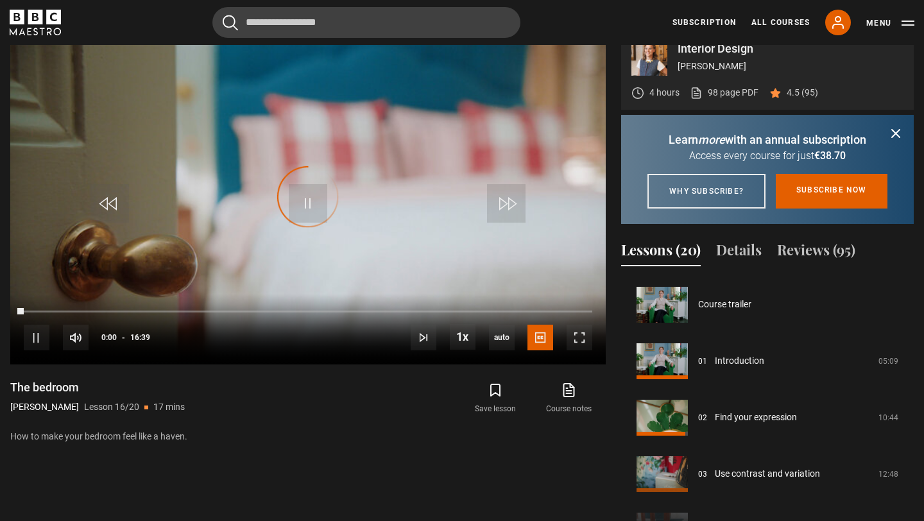
scroll to position [847, 0]
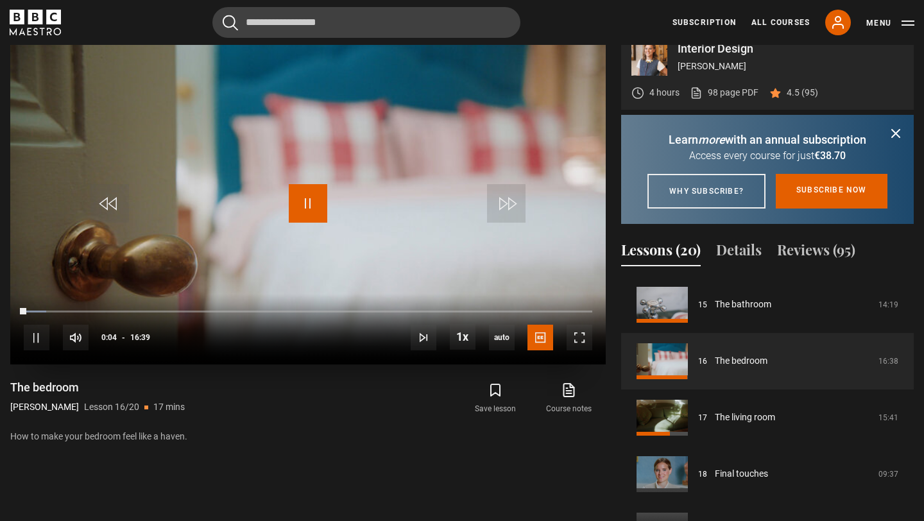
click at [292, 198] on span "Video Player" at bounding box center [308, 203] width 39 height 39
